Goal: Task Accomplishment & Management: Manage account settings

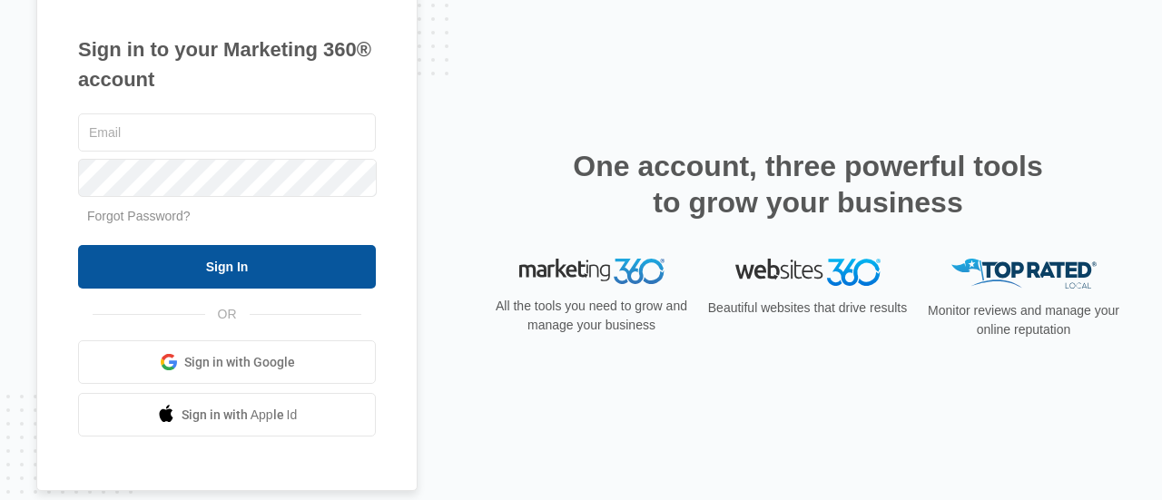
type input "[EMAIL_ADDRESS][DOMAIN_NAME]"
click at [247, 269] on input "Sign In" at bounding box center [227, 267] width 298 height 44
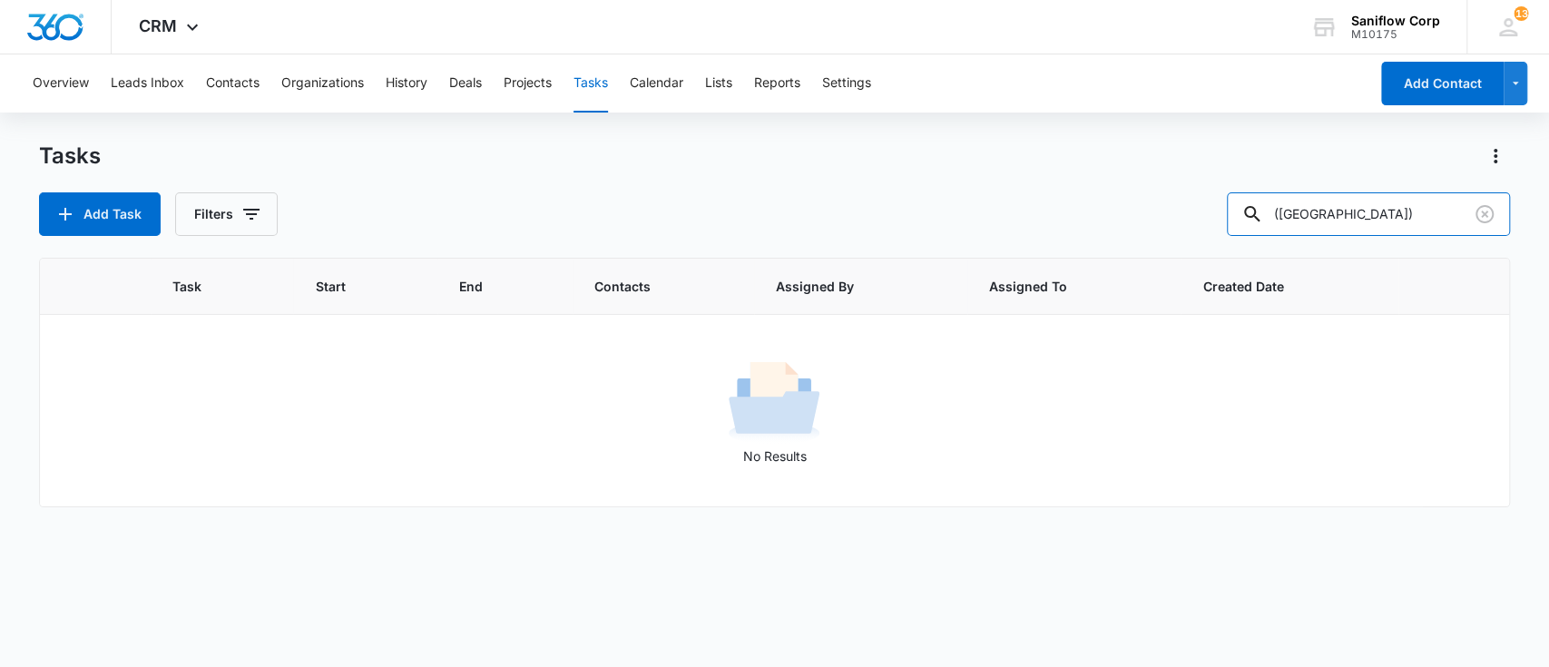
drag, startPoint x: 1373, startPoint y: 229, endPoint x: 1079, endPoint y: 190, distance: 296.6
click at [1079, 190] on div "Tasks Add Task Filters ([GEOGRAPHIC_DATA])" at bounding box center [775, 189] width 1472 height 94
type input "[PERSON_NAME]"
click at [179, 212] on button "Filters" at bounding box center [226, 214] width 103 height 44
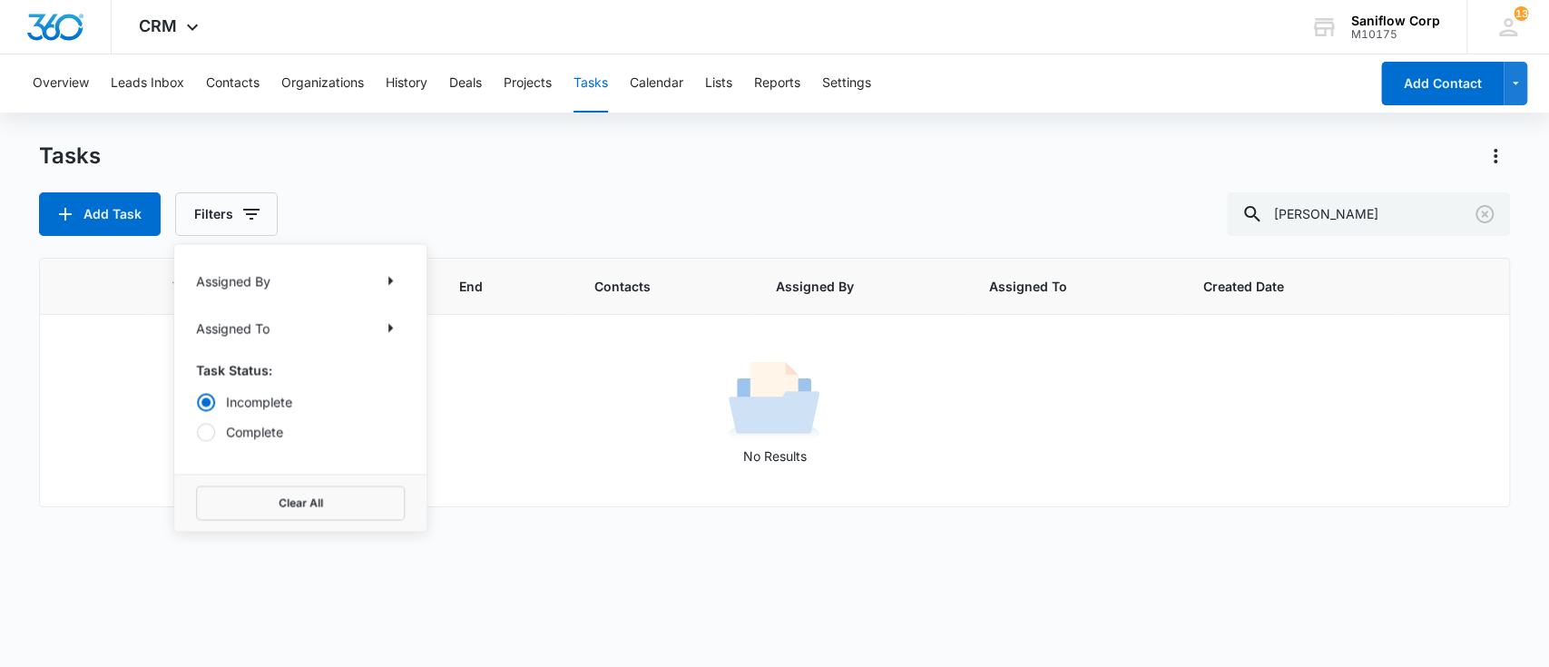
click at [260, 432] on label "Complete" at bounding box center [300, 431] width 209 height 19
click at [197, 432] on input "Complete" at bounding box center [196, 431] width 1 height 1
radio input "false"
radio input "true"
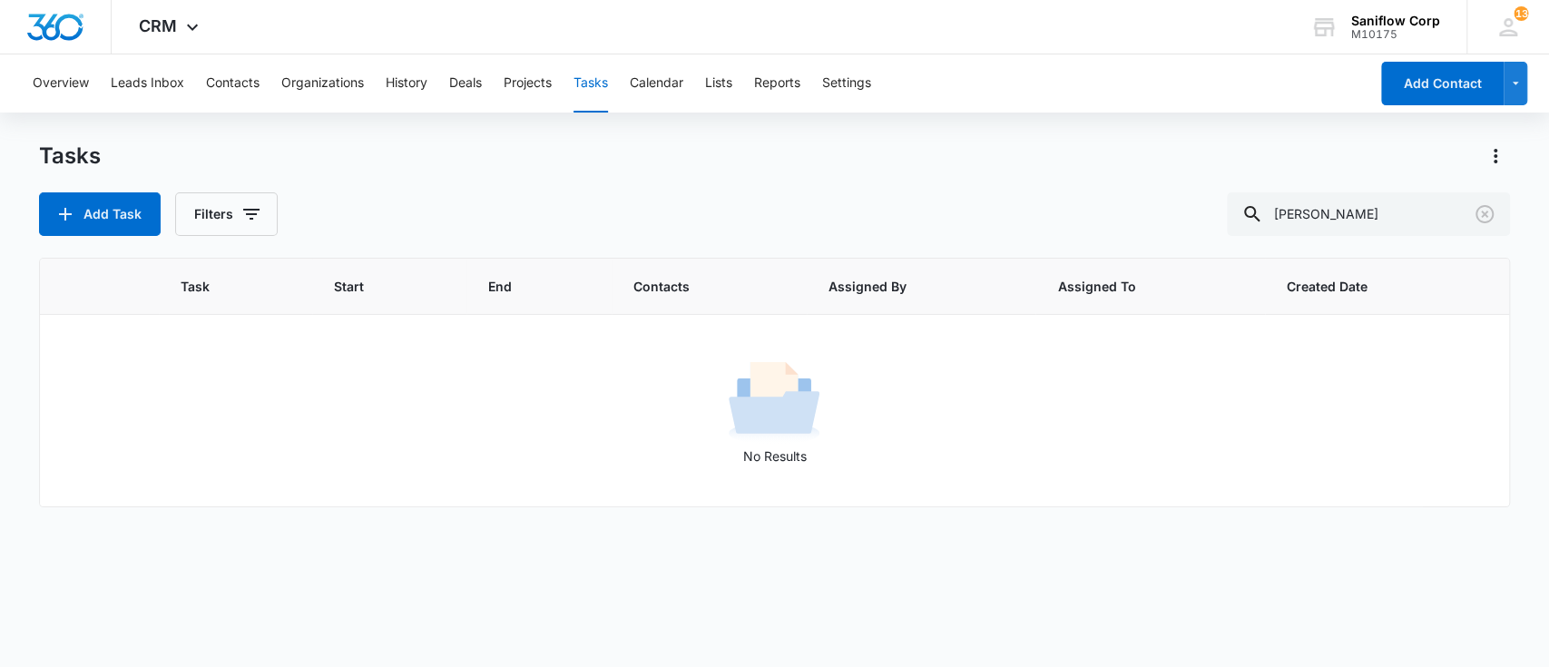
click at [649, 148] on div "Tasks" at bounding box center [775, 156] width 1472 height 29
click at [1486, 219] on icon "Clear" at bounding box center [1485, 214] width 22 height 22
